Goal: Transaction & Acquisition: Subscribe to service/newsletter

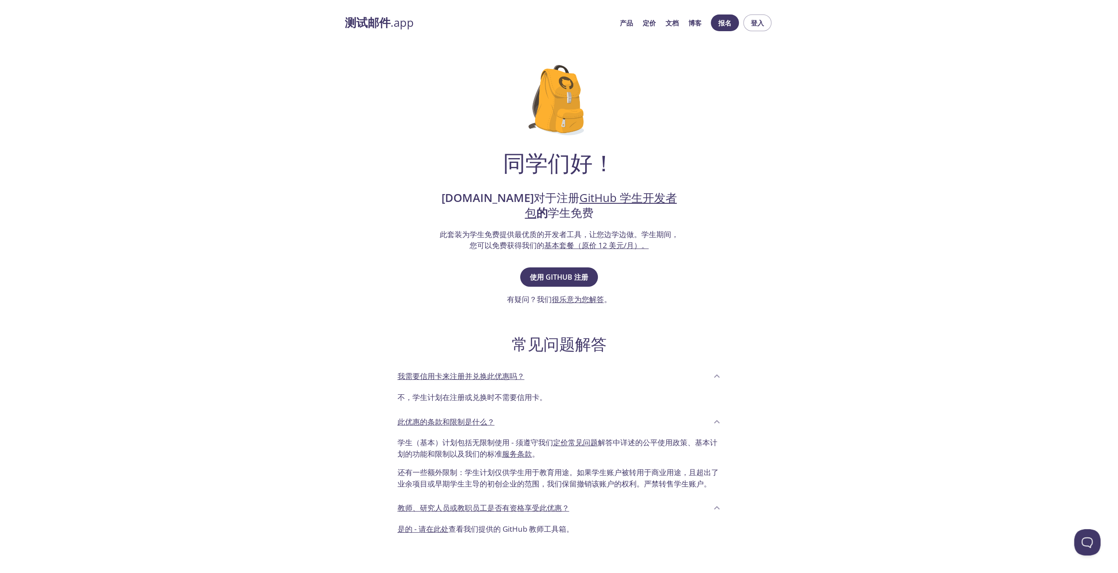
click at [428, 534] on font "是的 - 请在此处" at bounding box center [423, 529] width 51 height 10
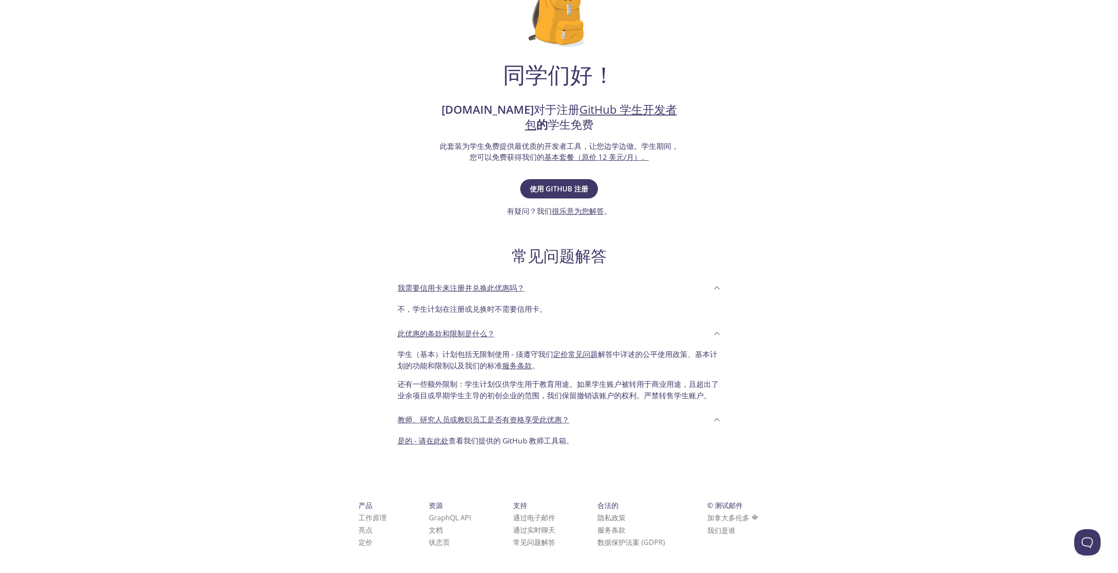
scroll to position [99, 0]
click at [573, 184] on font "使用 GitHub 注册" at bounding box center [559, 189] width 58 height 10
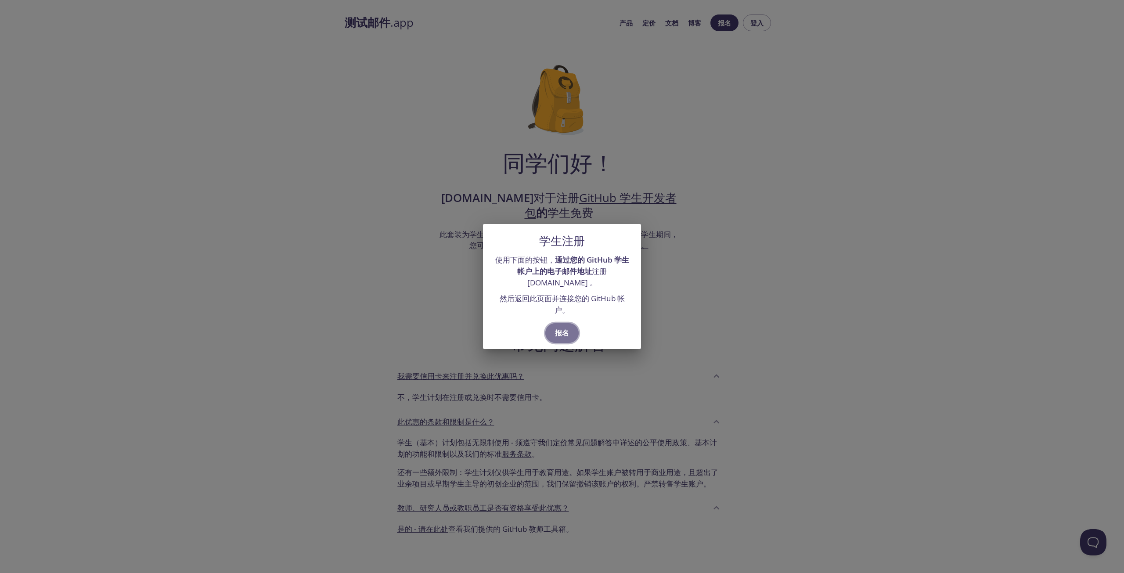
click at [567, 334] on font "报名" at bounding box center [562, 333] width 14 height 10
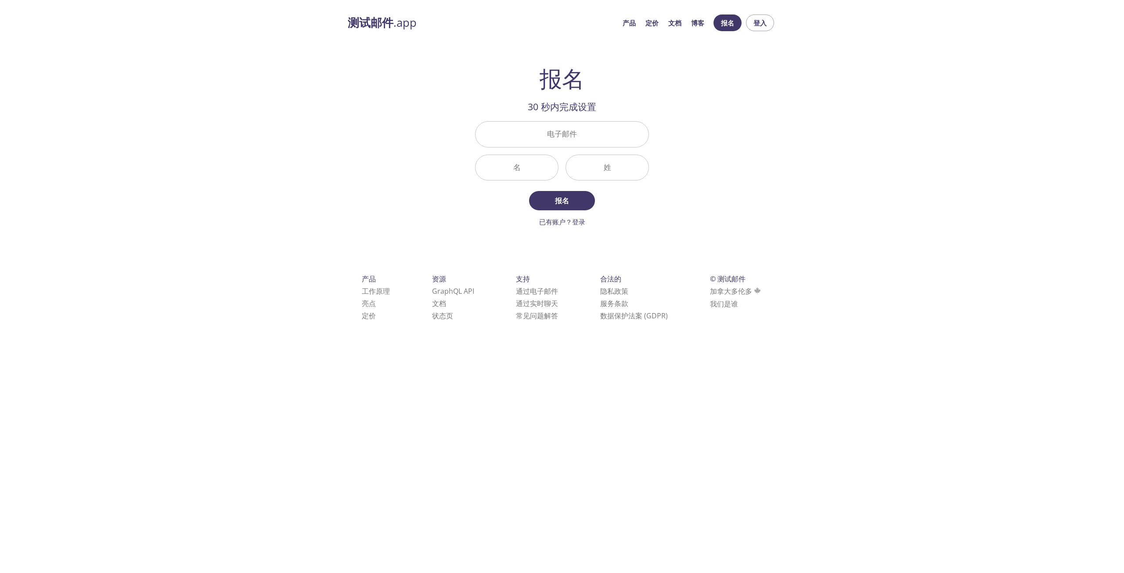
click at [318, 175] on div "测试邮件 .app 产品 定价 文档 博客 报名 登入 报名 30 秒内完成设置 电子邮件 名 姓 报名 已有账户？登录 检查您的电子邮件收件箱 邮箱验证码 …" at bounding box center [562, 178] width 1124 height 338
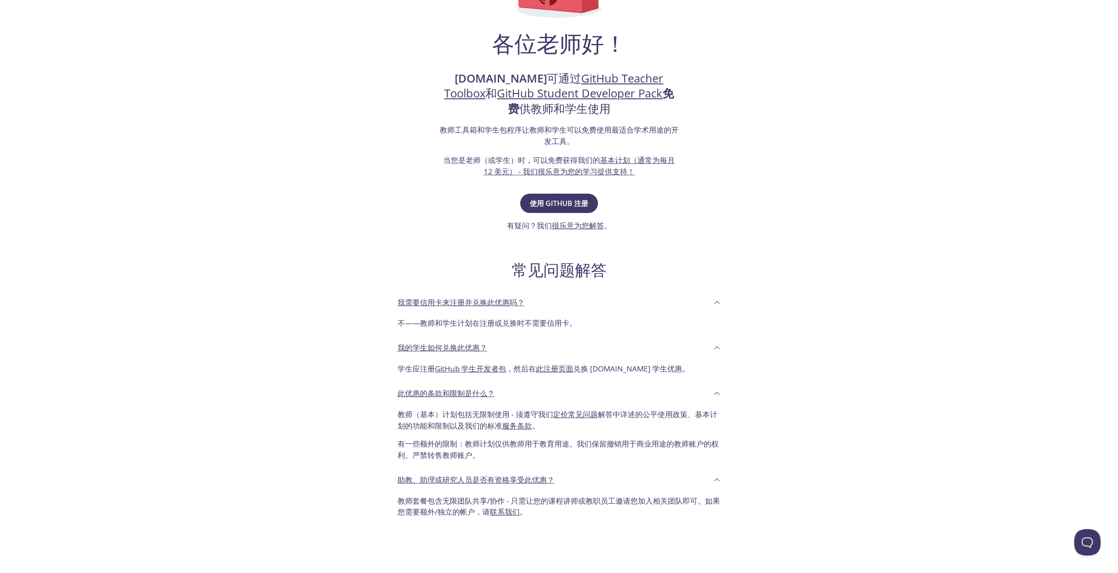
scroll to position [176, 0]
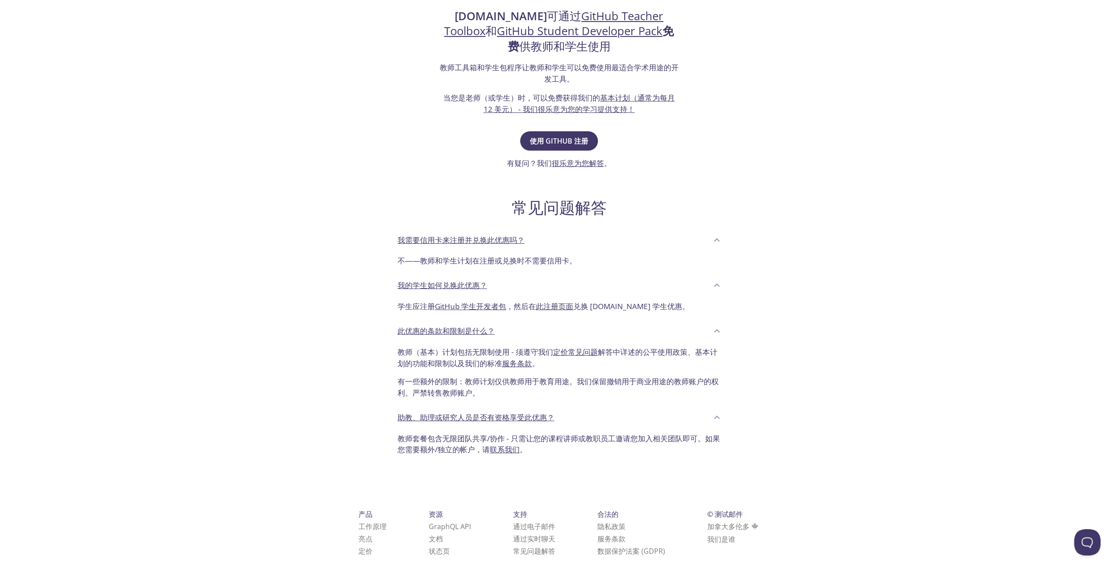
click at [322, 379] on div "测试邮件 .app 产品 定价 文档 博客 报名 登入 各位老师好！ testmail.app 可通过 GitHub Teacher Toolbox 和 Gi…" at bounding box center [559, 207] width 1118 height 749
